Goal: Navigation & Orientation: Find specific page/section

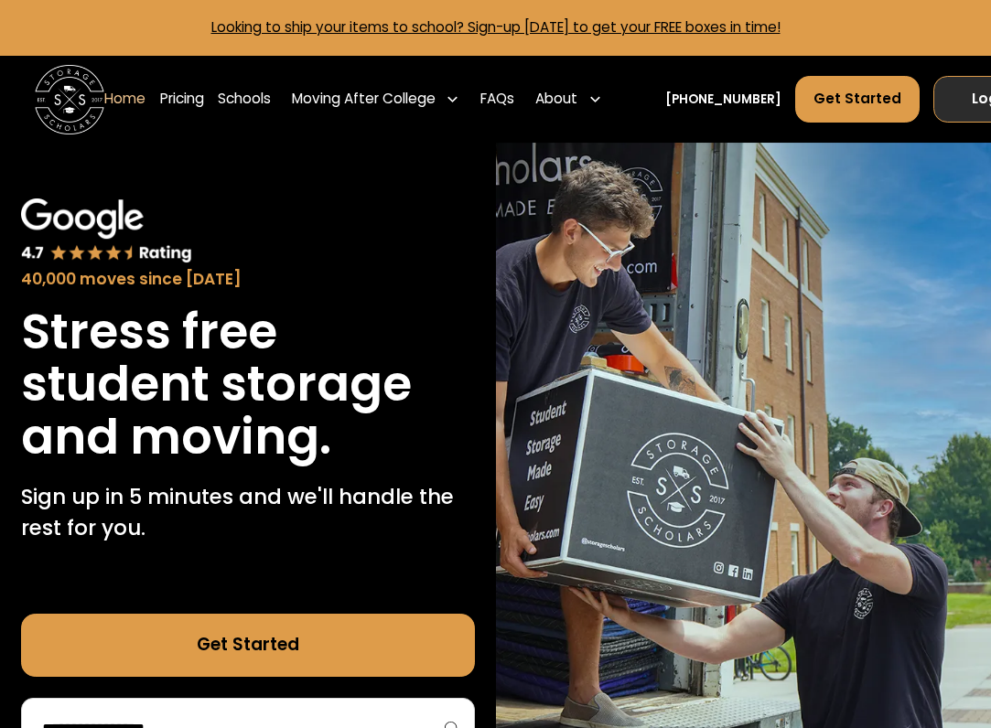
click at [961, 92] on link "Log In" at bounding box center [992, 100] width 119 height 48
click at [937, 100] on link "Log In" at bounding box center [992, 100] width 119 height 48
click at [941, 102] on link "Log In" at bounding box center [992, 100] width 119 height 48
